Goal: Use online tool/utility: Utilize a website feature to perform a specific function

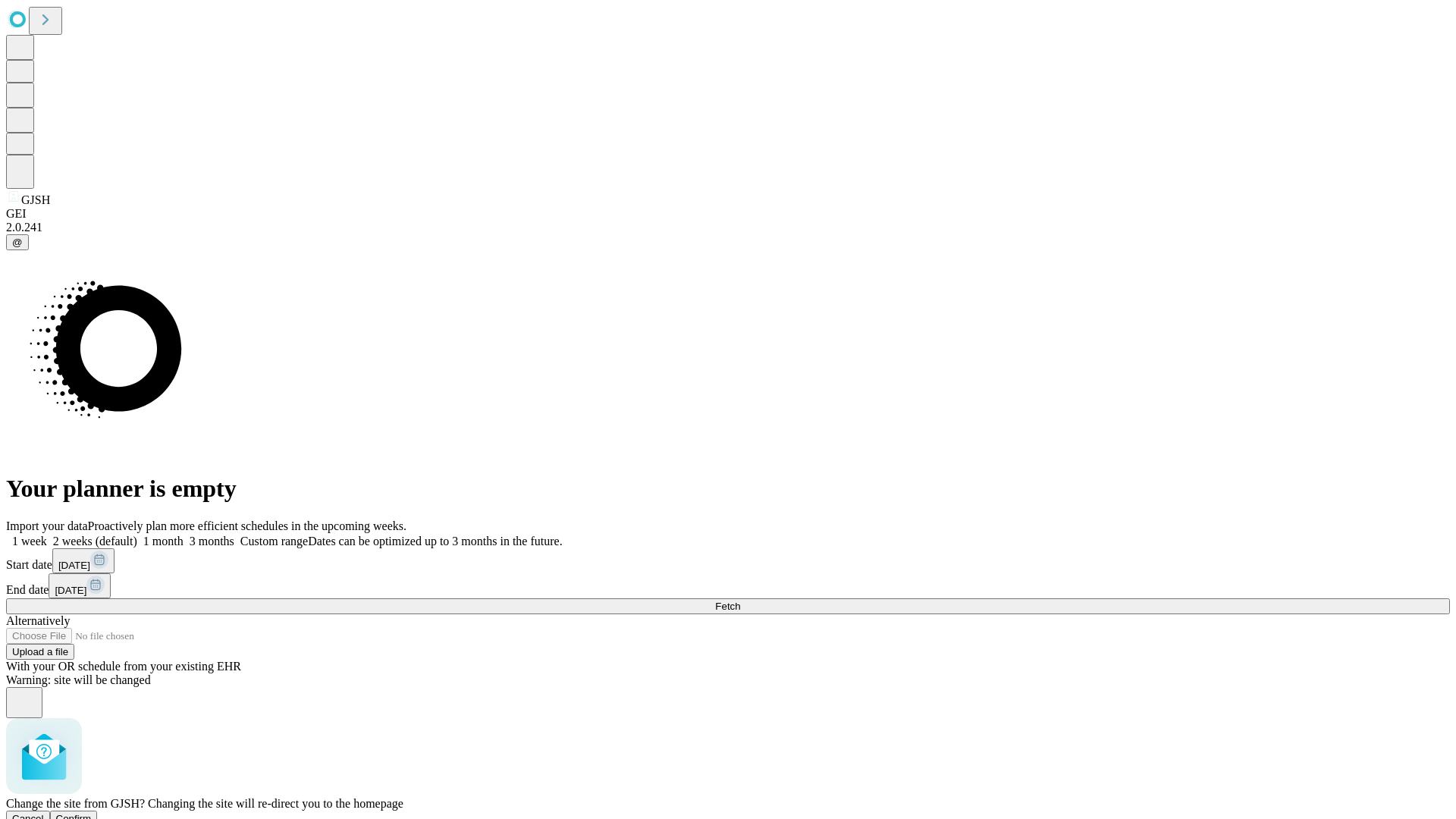
click at [92, 813] on span "Confirm" at bounding box center [73, 818] width 36 height 11
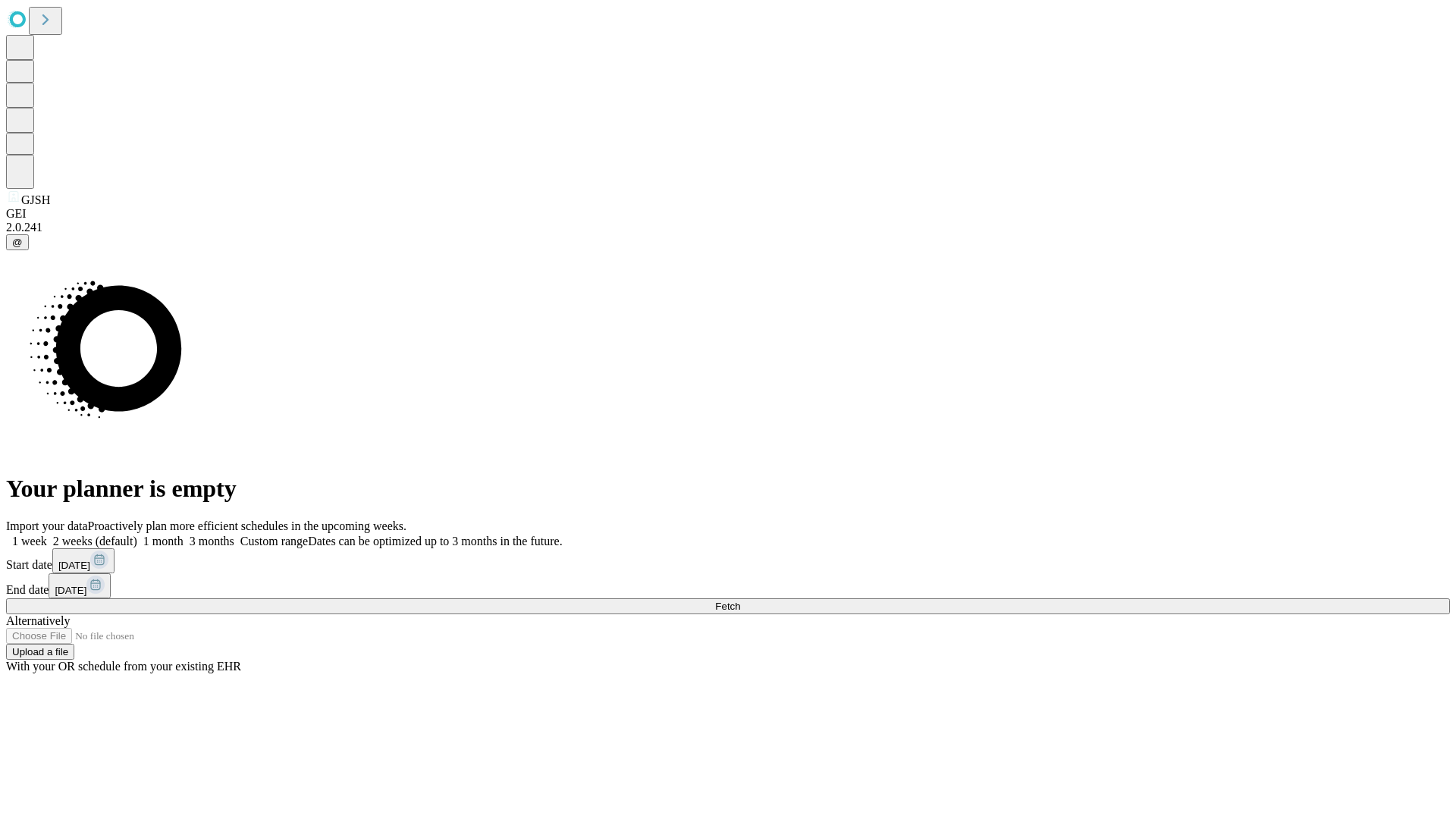
click at [137, 534] on label "2 weeks (default)" at bounding box center [92, 540] width 90 height 13
click at [741, 601] on span "Fetch" at bounding box center [728, 606] width 25 height 11
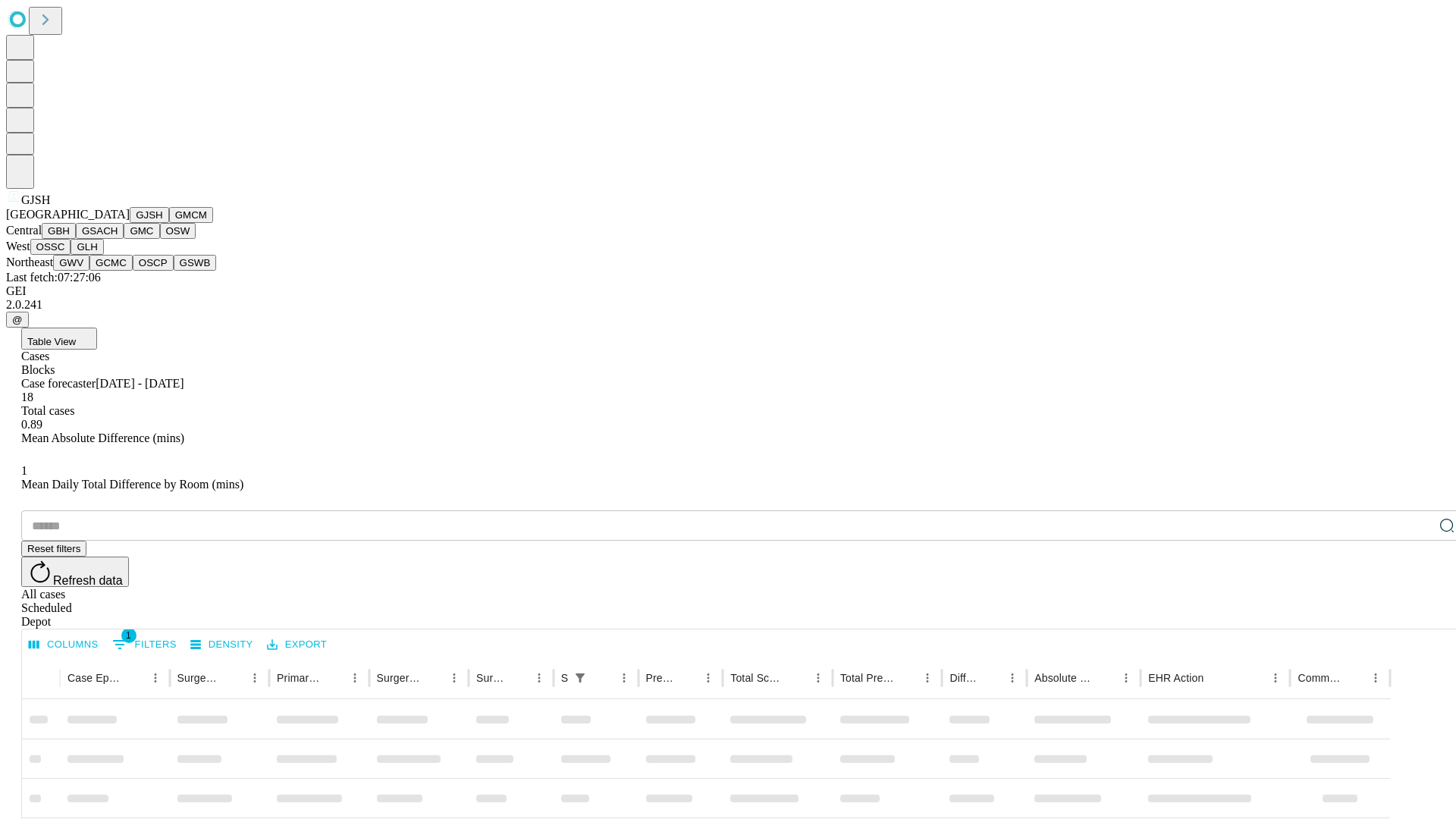
click at [169, 223] on button "GMCM" at bounding box center [191, 215] width 44 height 16
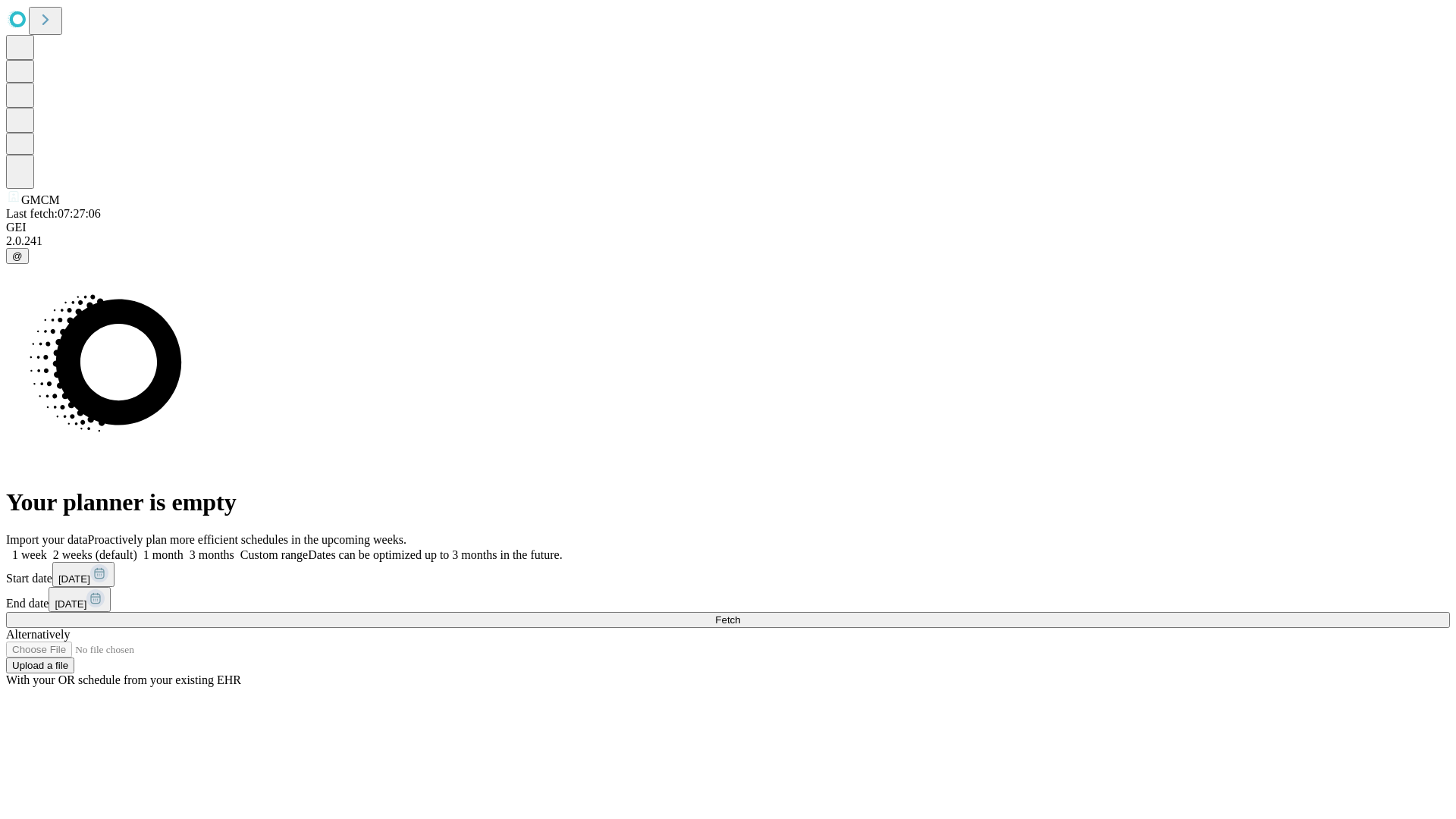
click at [137, 548] on label "2 weeks (default)" at bounding box center [92, 554] width 90 height 13
click at [741, 614] on span "Fetch" at bounding box center [728, 619] width 25 height 11
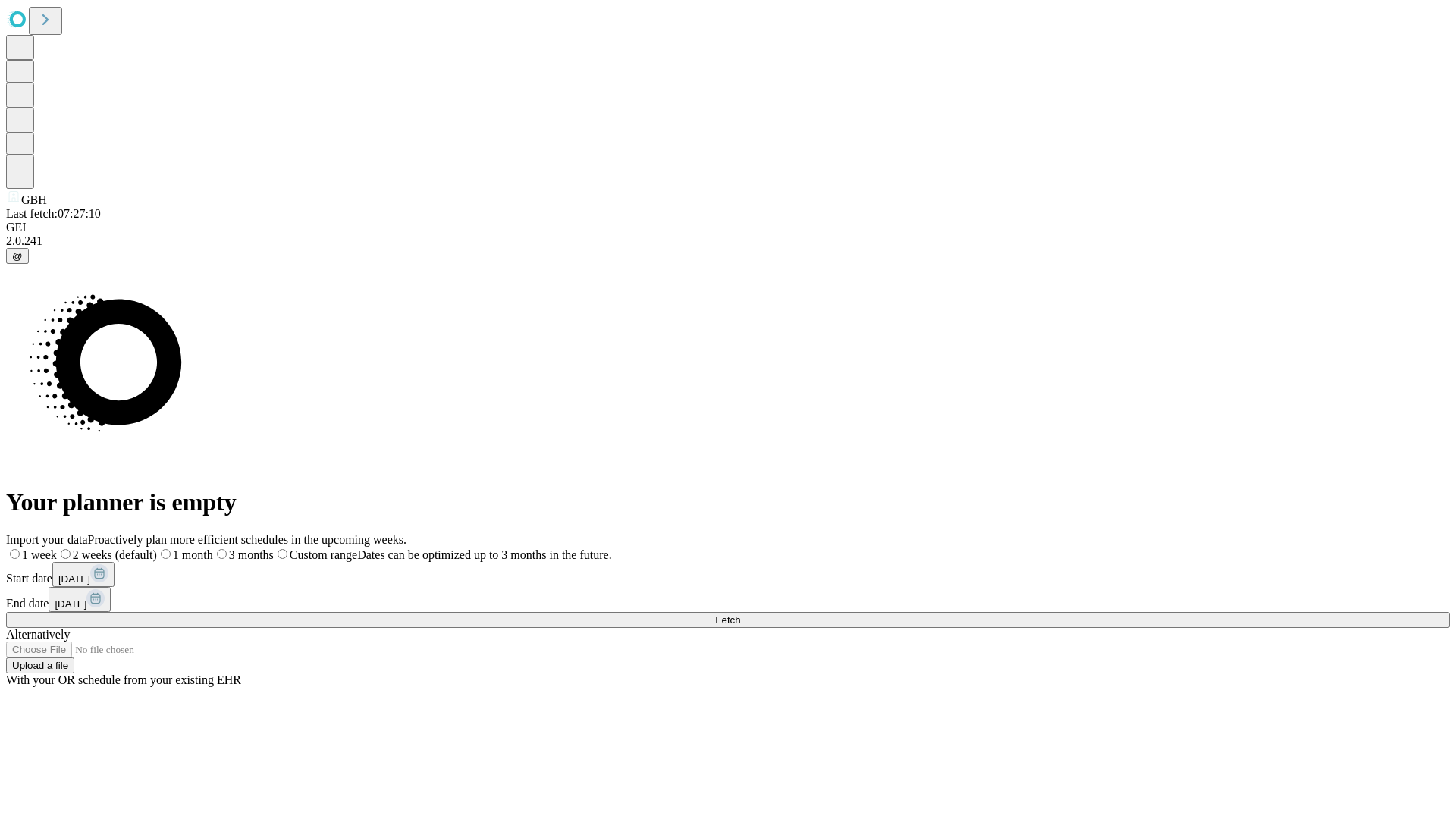
click at [157, 548] on label "2 weeks (default)" at bounding box center [107, 554] width 100 height 13
click at [741, 614] on span "Fetch" at bounding box center [728, 619] width 25 height 11
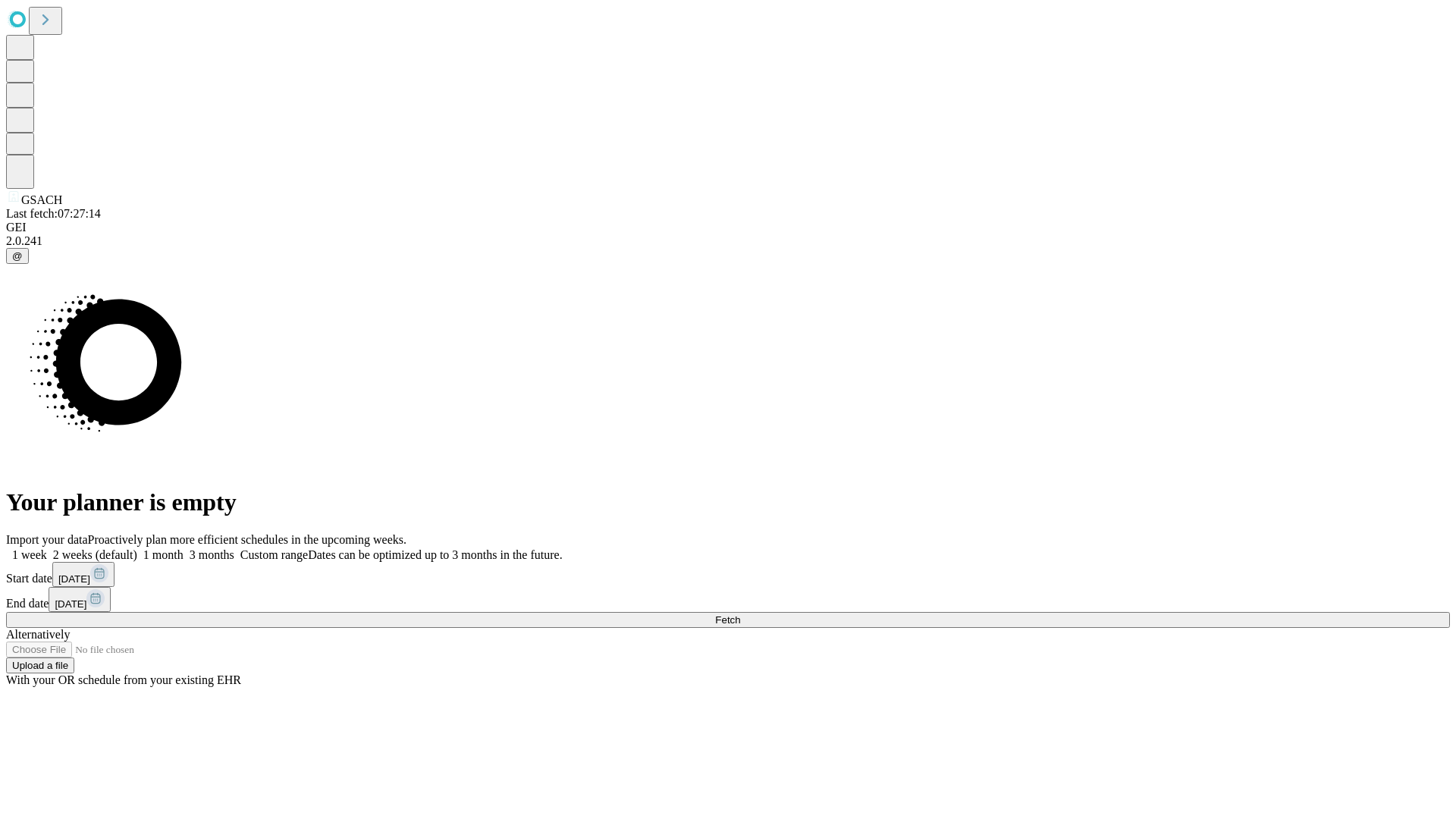
click at [137, 548] on label "2 weeks (default)" at bounding box center [92, 554] width 90 height 13
click at [741, 614] on span "Fetch" at bounding box center [728, 619] width 25 height 11
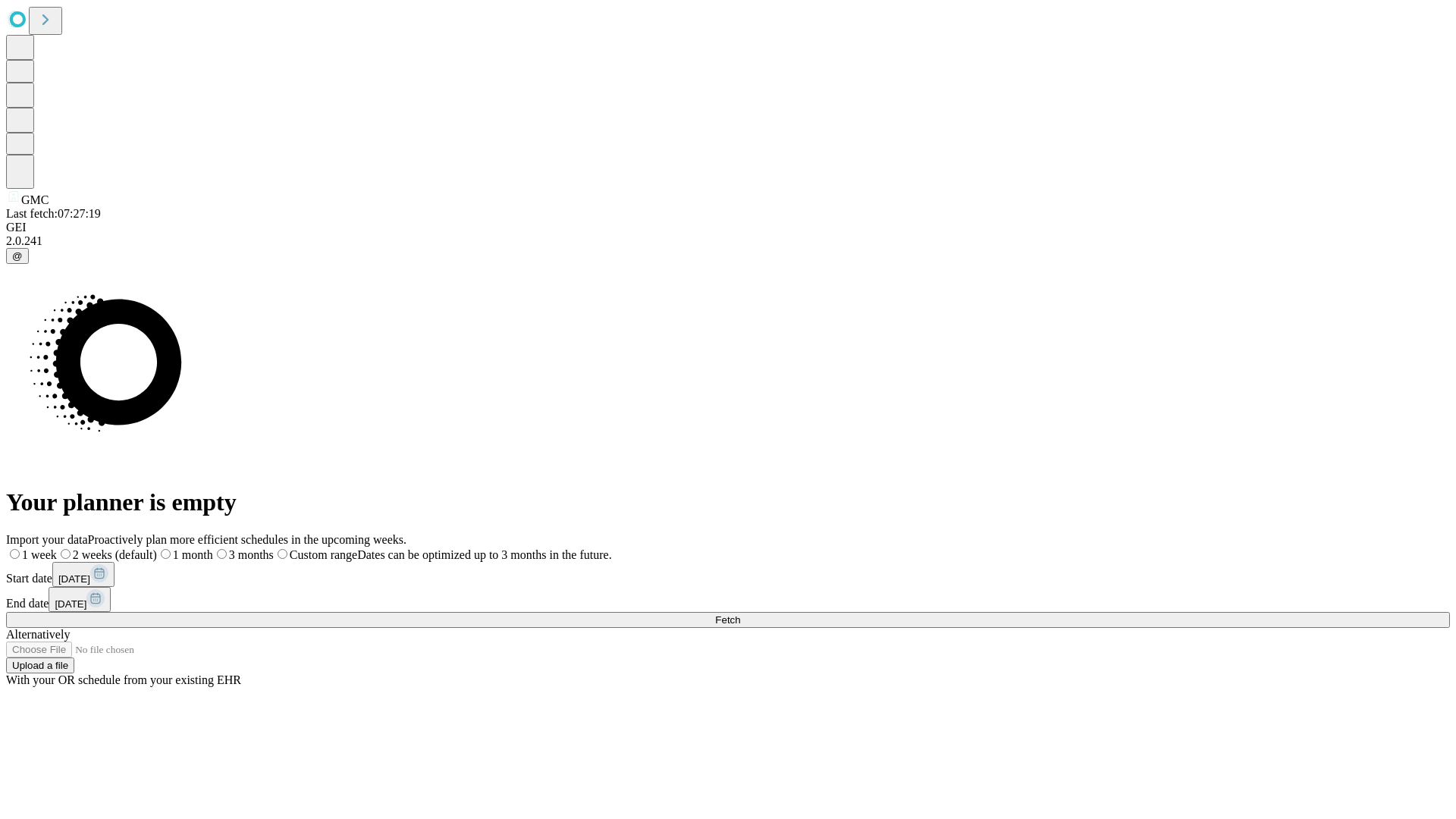
click at [157, 548] on label "2 weeks (default)" at bounding box center [107, 554] width 100 height 13
click at [741, 614] on span "Fetch" at bounding box center [728, 619] width 25 height 11
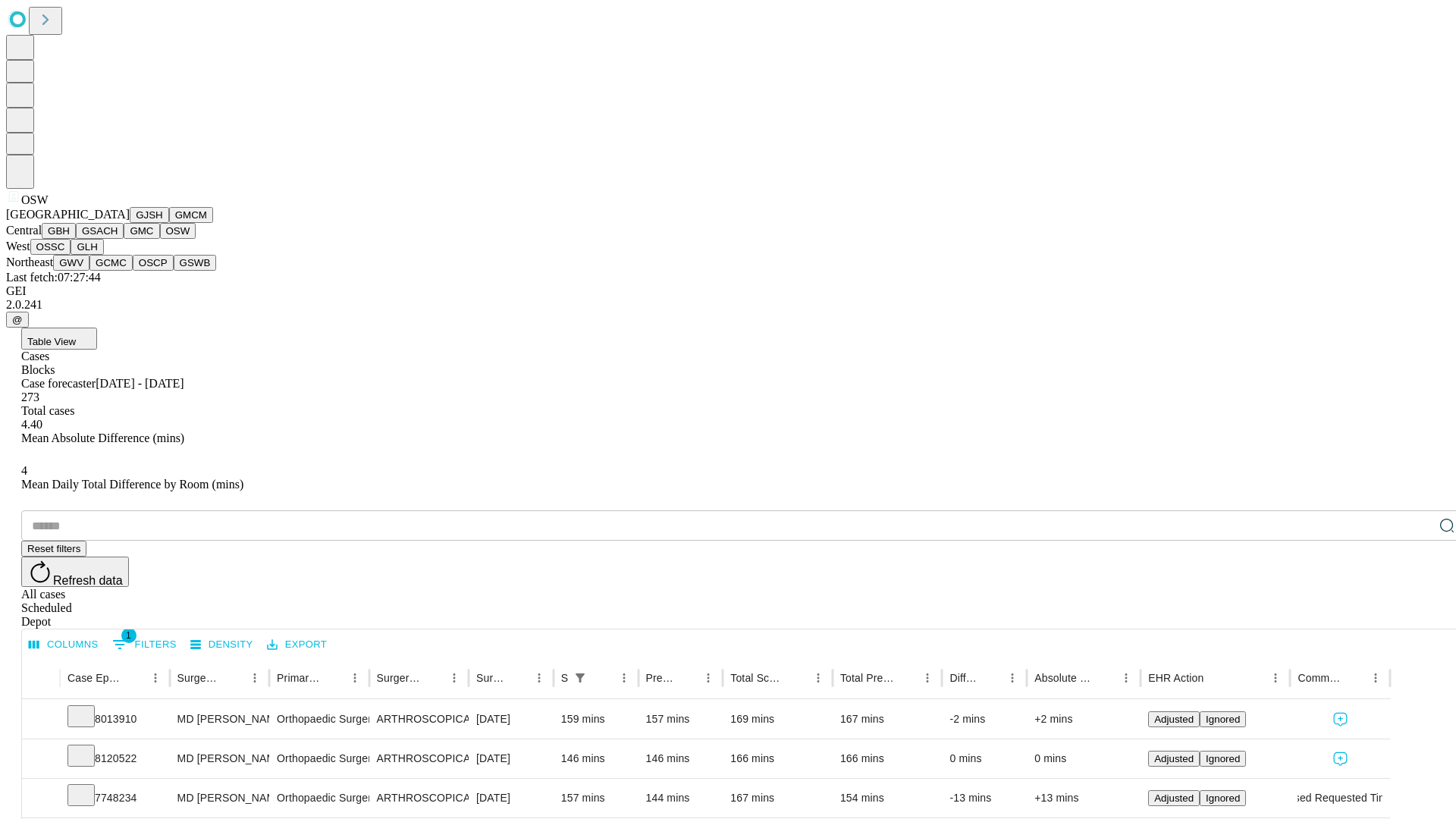
click at [72, 255] on button "OSSC" at bounding box center [51, 247] width 41 height 16
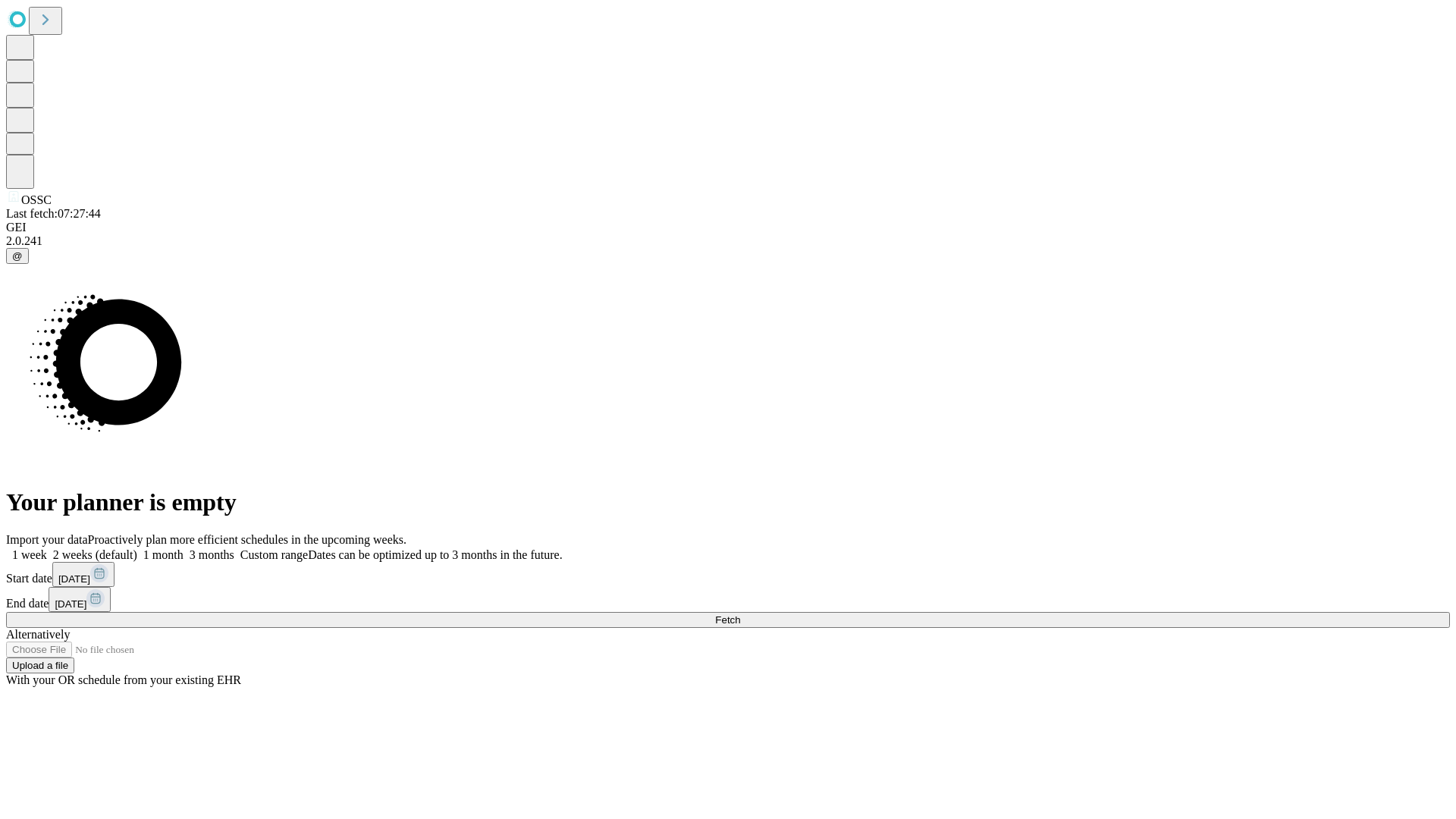
click at [137, 548] on label "2 weeks (default)" at bounding box center [92, 554] width 90 height 13
click at [741, 614] on span "Fetch" at bounding box center [728, 619] width 25 height 11
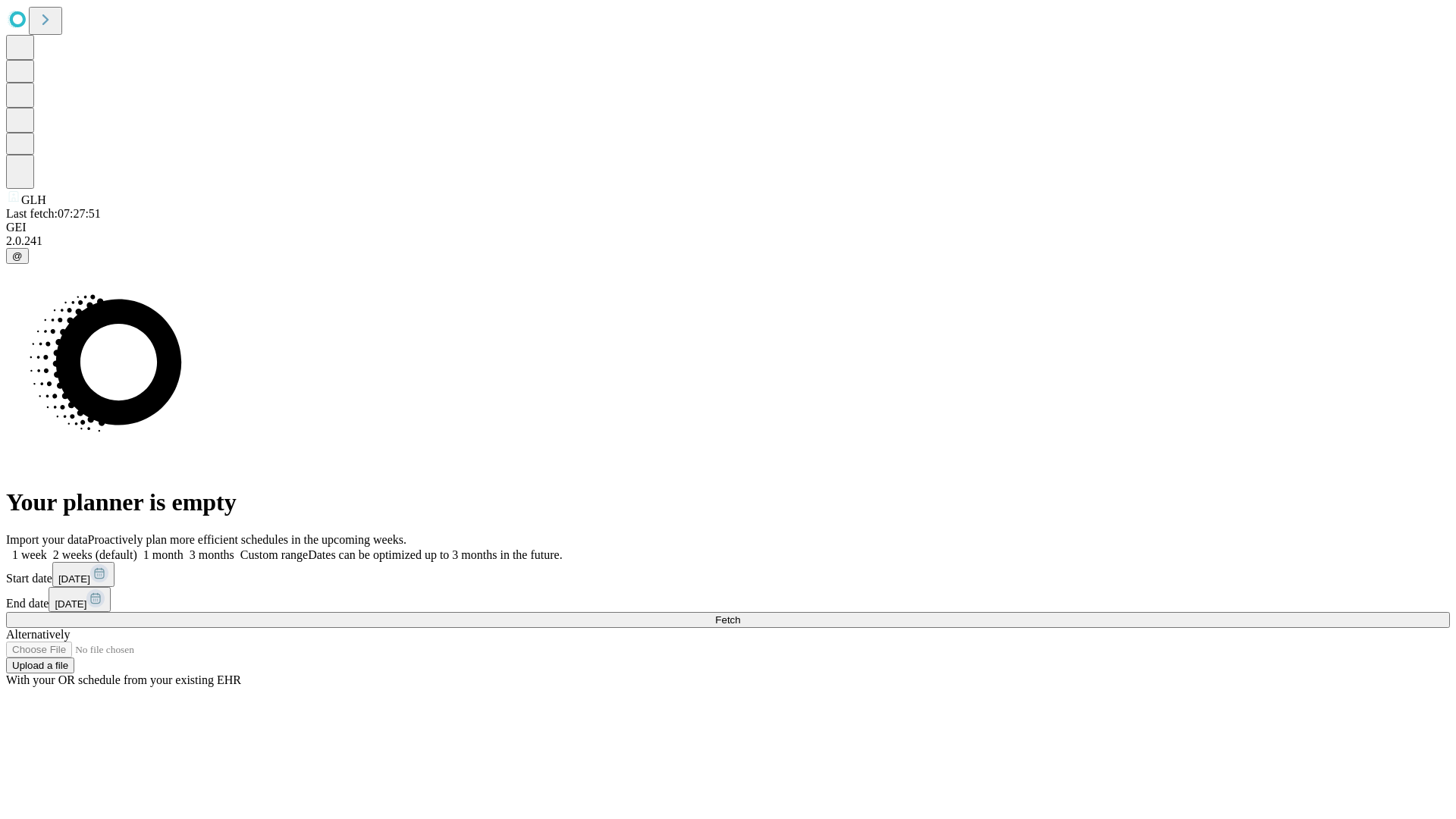
click at [137, 548] on label "2 weeks (default)" at bounding box center [92, 554] width 90 height 13
click at [741, 614] on span "Fetch" at bounding box center [728, 619] width 25 height 11
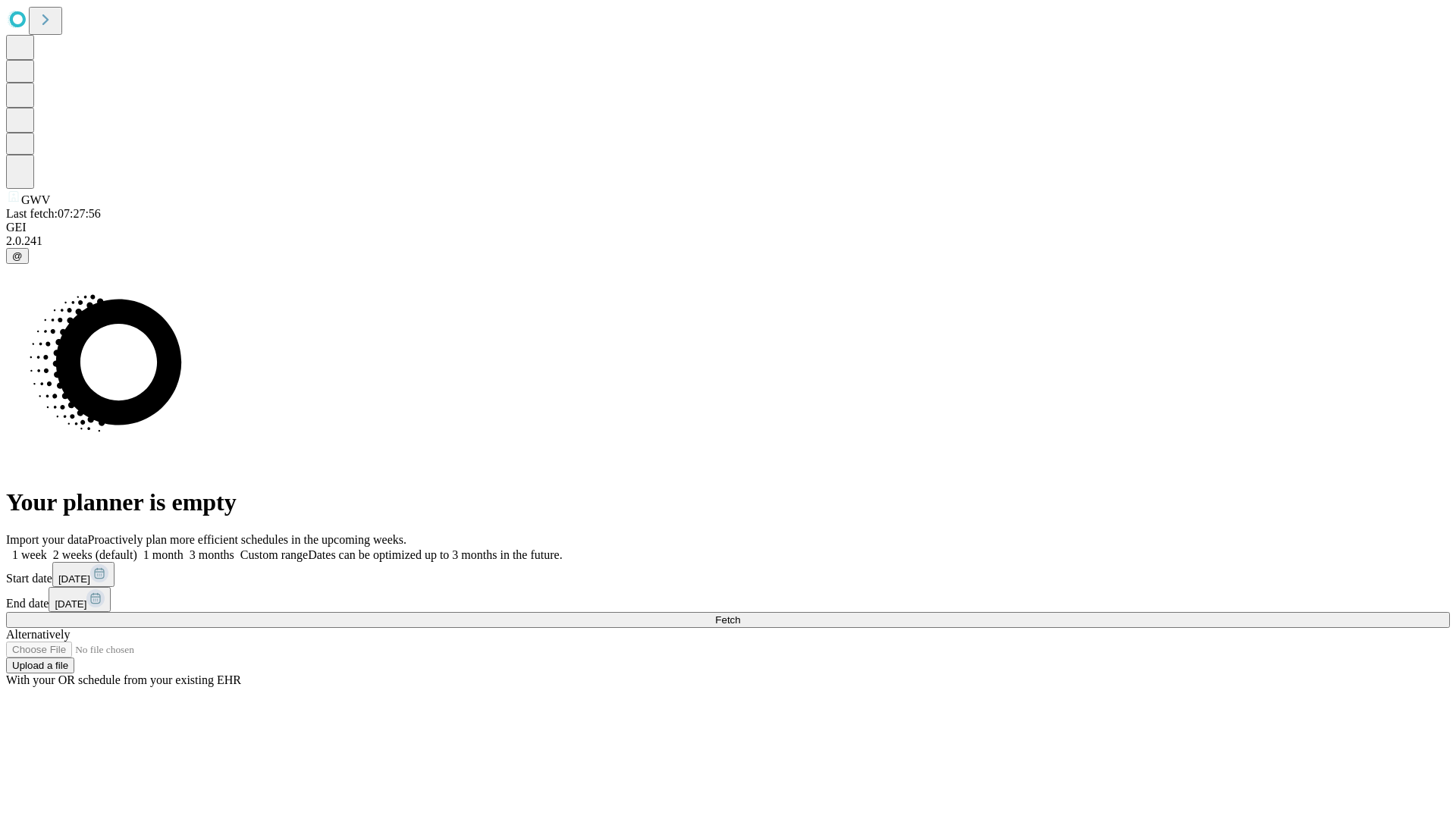
click at [137, 548] on label "2 weeks (default)" at bounding box center [92, 554] width 90 height 13
click at [741, 614] on span "Fetch" at bounding box center [728, 619] width 25 height 11
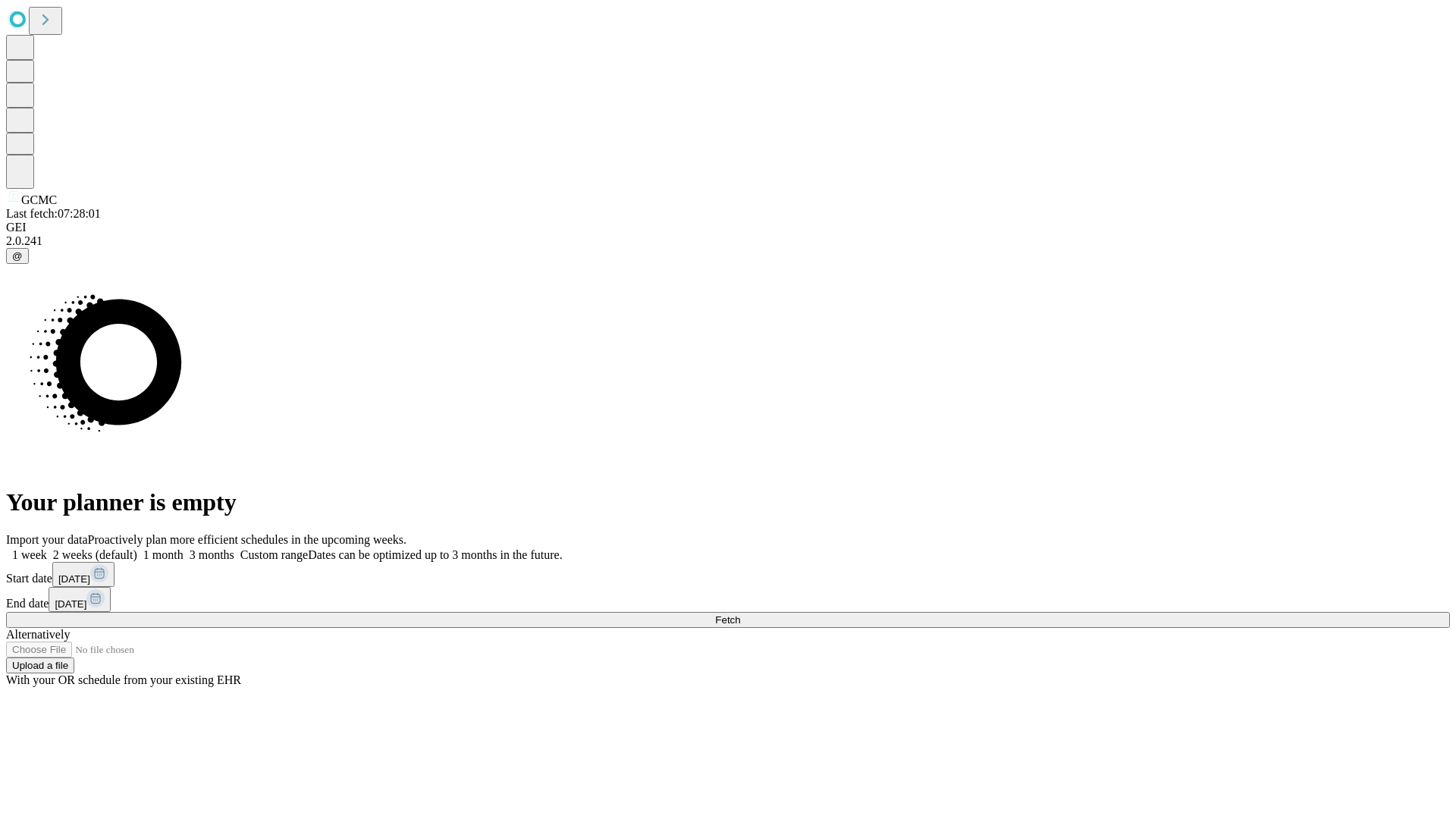
click at [137, 548] on label "2 weeks (default)" at bounding box center [92, 554] width 90 height 13
click at [741, 614] on span "Fetch" at bounding box center [728, 619] width 25 height 11
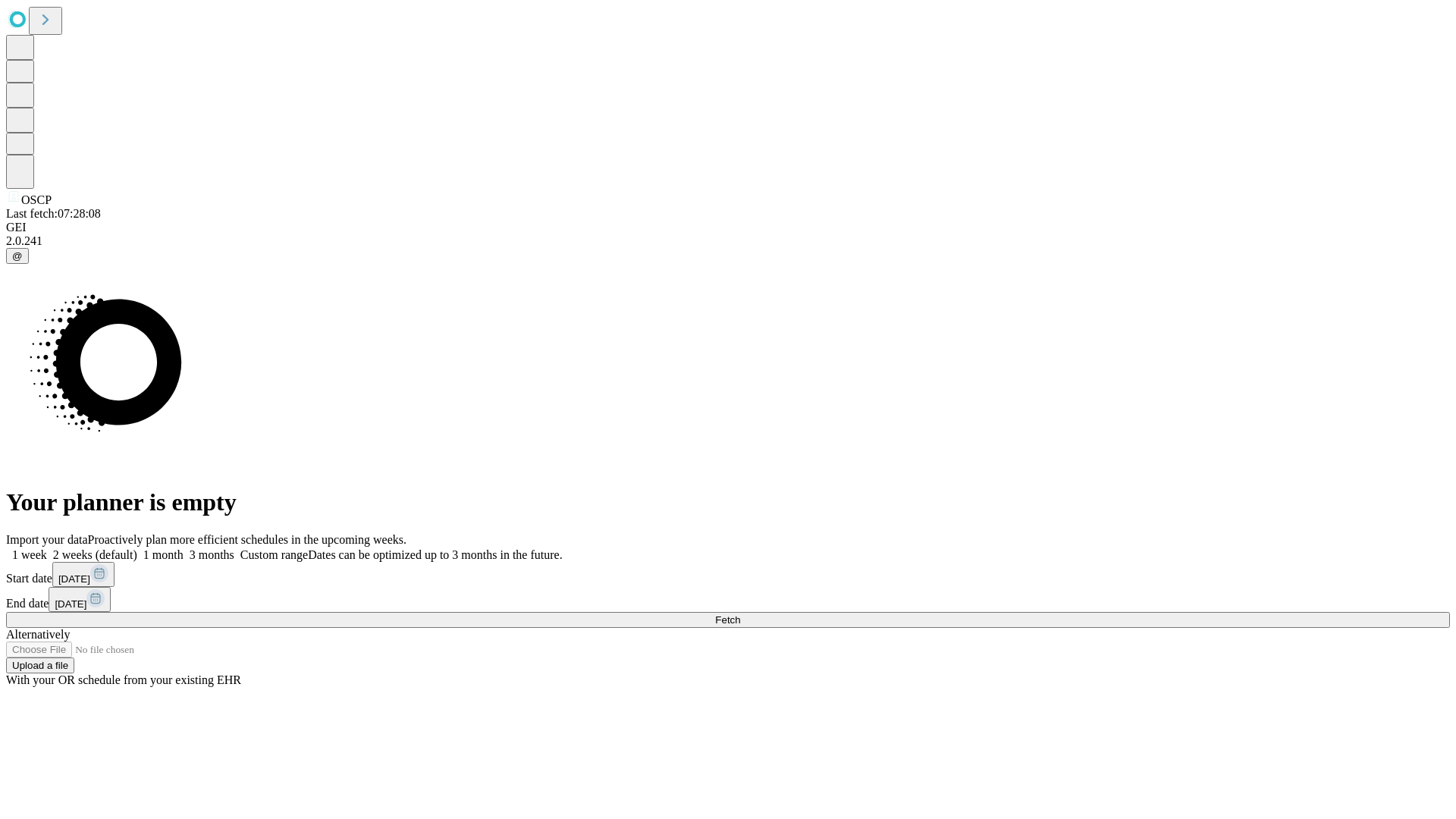
click at [741, 614] on span "Fetch" at bounding box center [728, 619] width 25 height 11
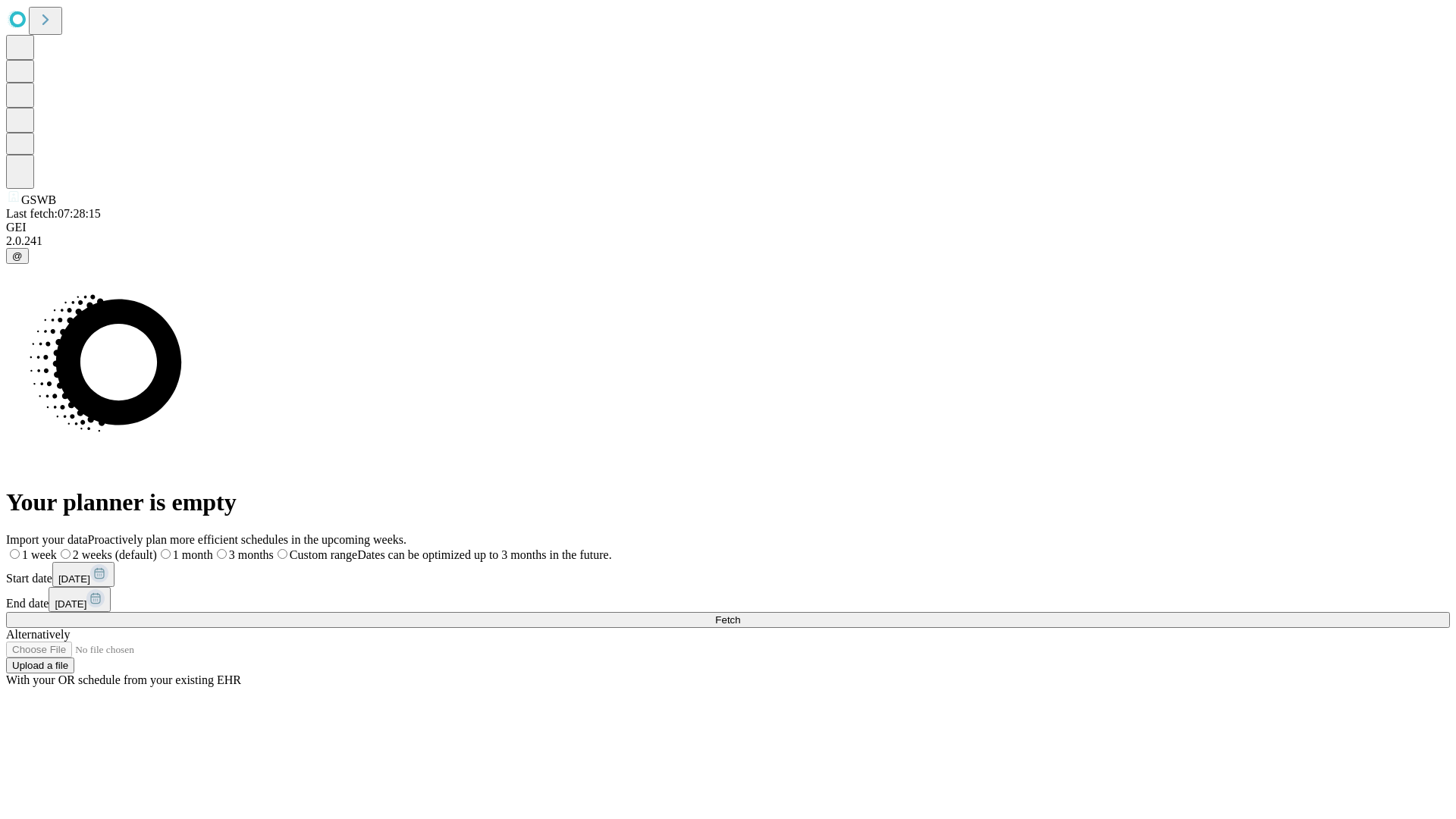
click at [157, 548] on label "2 weeks (default)" at bounding box center [107, 554] width 100 height 13
click at [741, 614] on span "Fetch" at bounding box center [728, 619] width 25 height 11
